Goal: Task Accomplishment & Management: Use online tool/utility

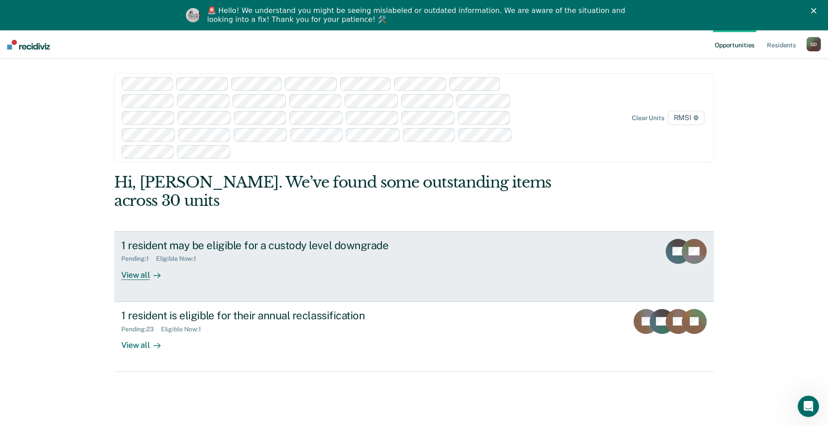
click at [130, 262] on div "View all" at bounding box center [146, 270] width 50 height 17
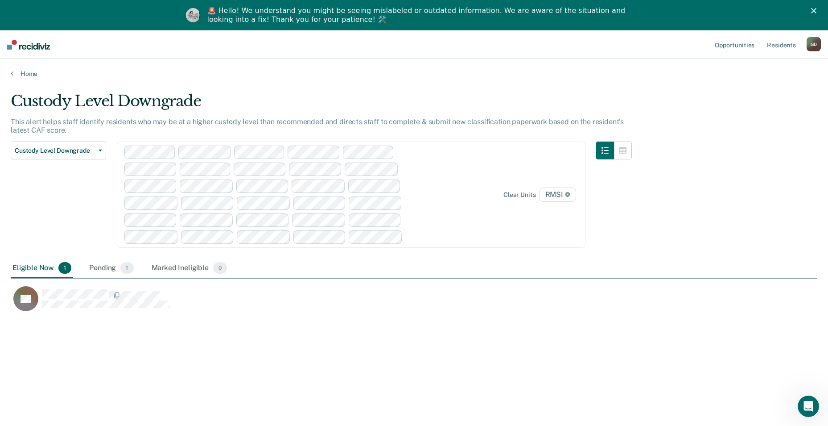
scroll to position [290, 800]
click at [103, 263] on div "Pending 1" at bounding box center [111, 268] width 48 height 20
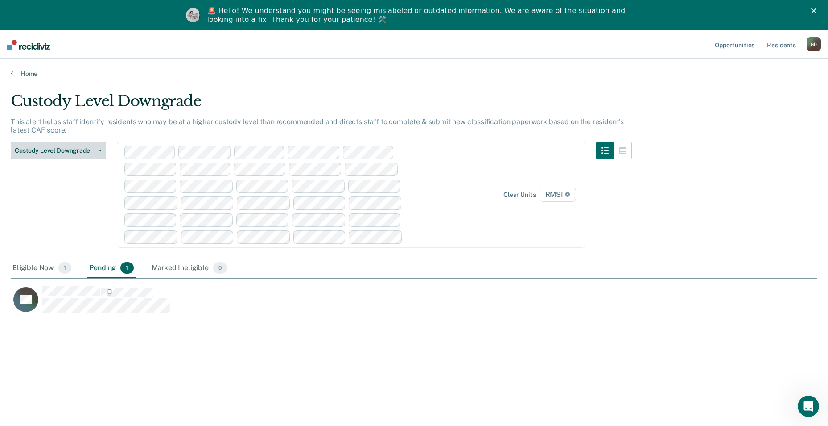
click at [61, 147] on span "Custody Level Downgrade" at bounding box center [55, 151] width 80 height 8
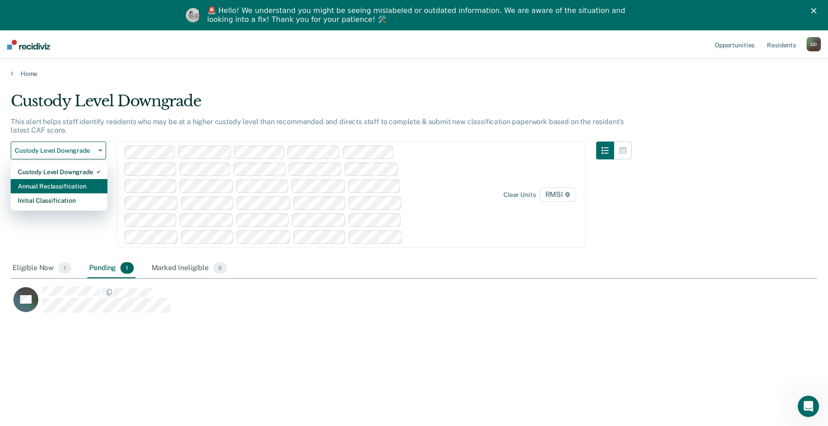
click at [72, 190] on div "Annual Reclassification" at bounding box center [59, 186] width 83 height 14
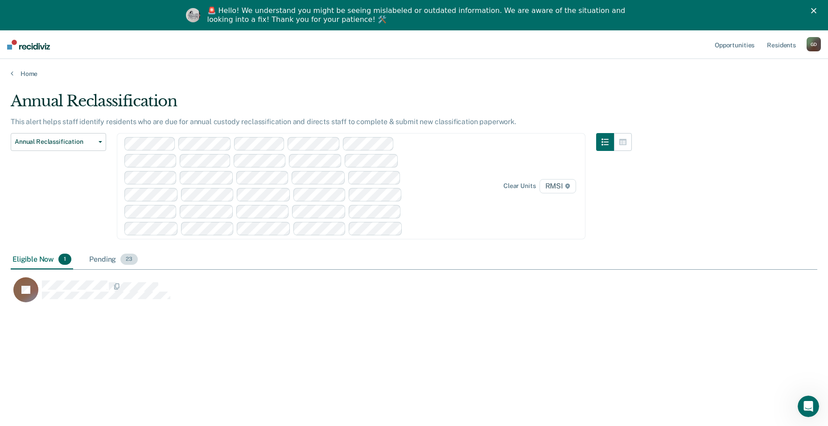
click at [102, 260] on div "Pending 23" at bounding box center [113, 260] width 52 height 20
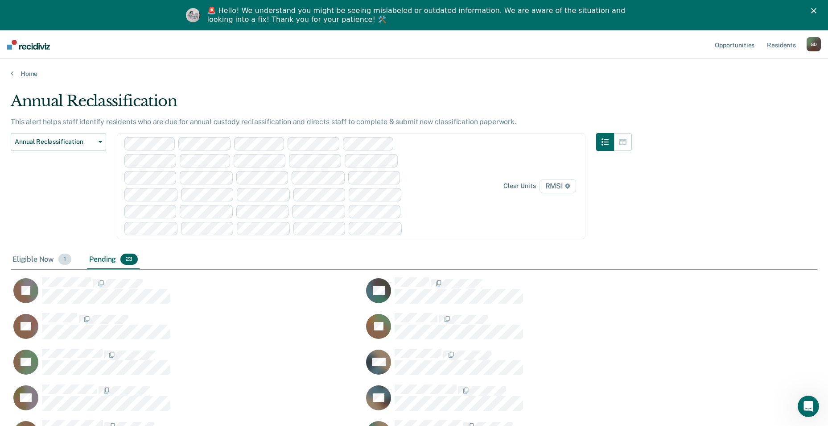
click at [25, 259] on div "Eligible Now 1" at bounding box center [42, 260] width 62 height 20
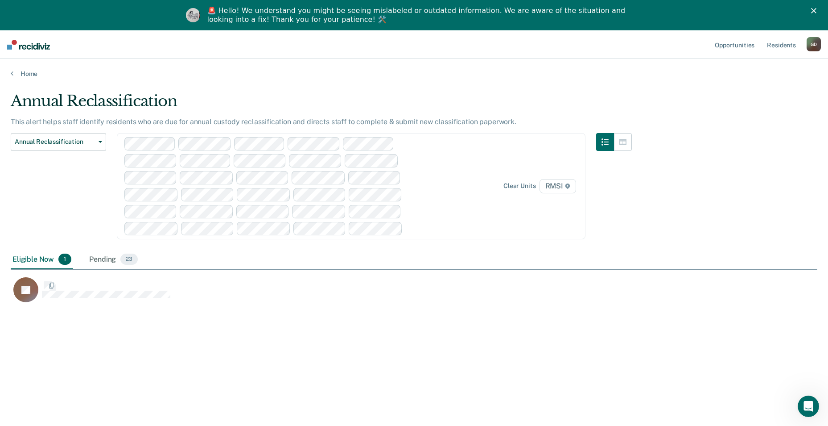
scroll to position [290, 800]
click at [106, 261] on div "Pending 23" at bounding box center [113, 260] width 52 height 20
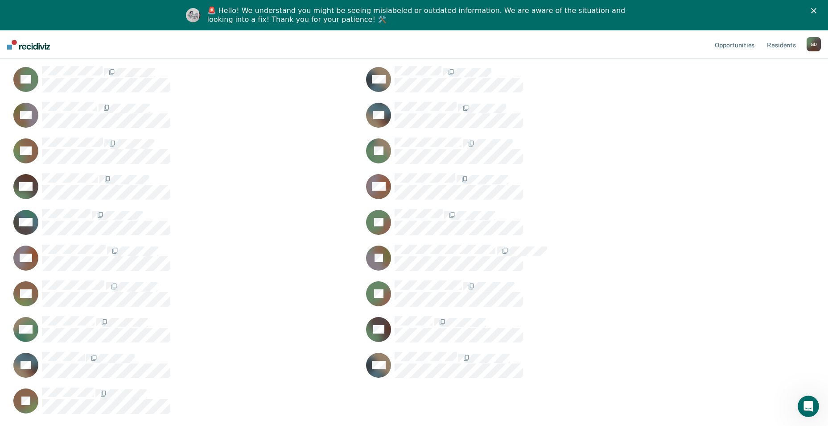
scroll to position [268, 0]
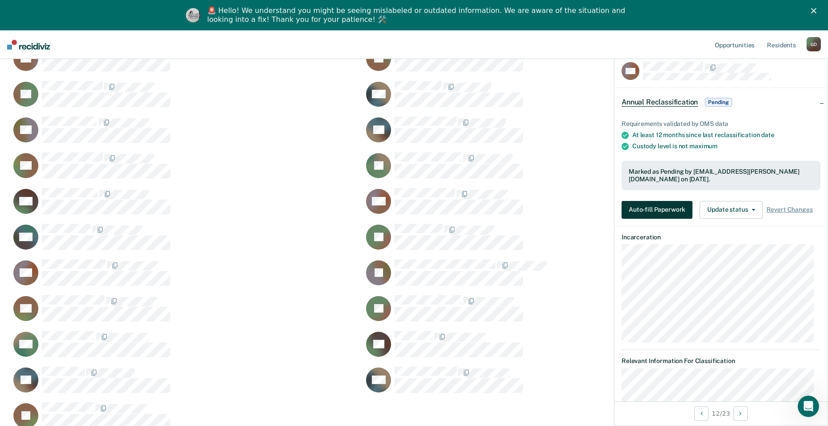
click at [675, 213] on button "Auto-fill Paperwork" at bounding box center [657, 210] width 71 height 18
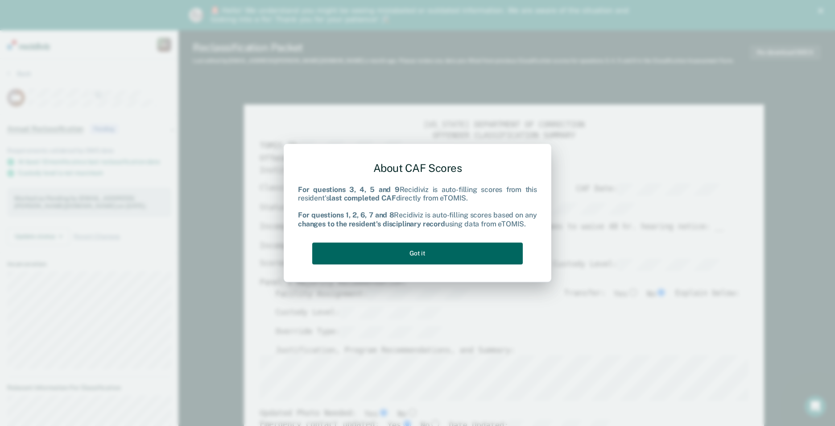
click at [437, 248] on button "Got it" at bounding box center [417, 253] width 211 height 22
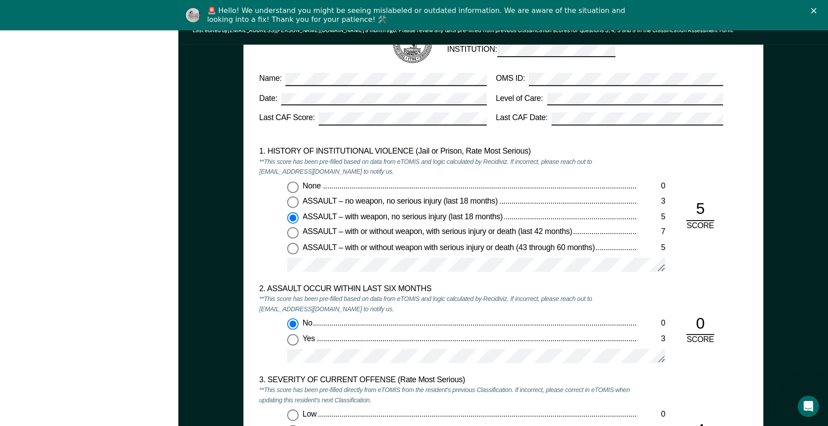
scroll to position [803, 0]
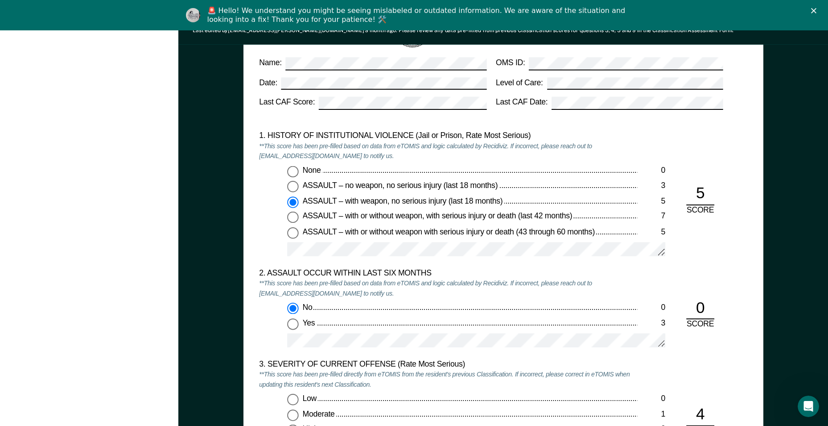
click at [703, 199] on div "5" at bounding box center [701, 194] width 28 height 21
click at [703, 193] on div "5" at bounding box center [701, 194] width 28 height 21
click at [695, 192] on div "5" at bounding box center [701, 194] width 28 height 21
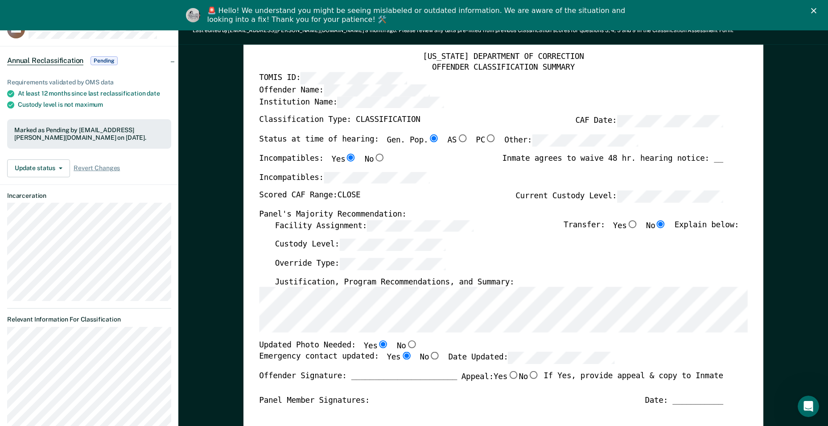
scroll to position [0, 0]
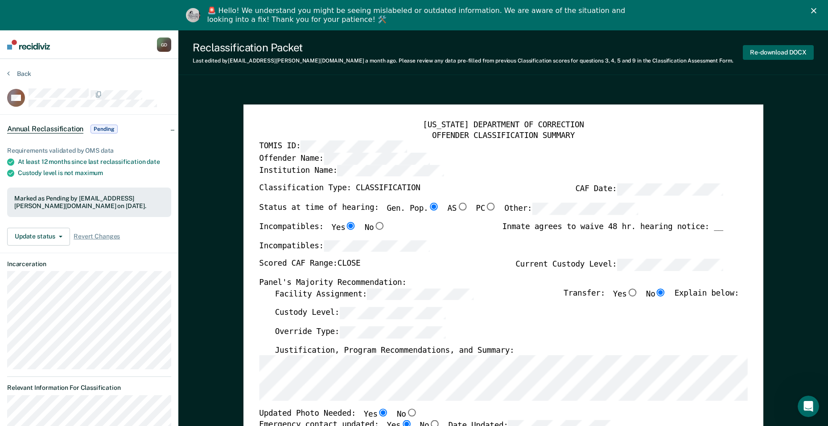
click at [794, 53] on button "Re-download DOCX" at bounding box center [778, 52] width 71 height 15
type textarea "x"
